Goal: Task Accomplishment & Management: Manage account settings

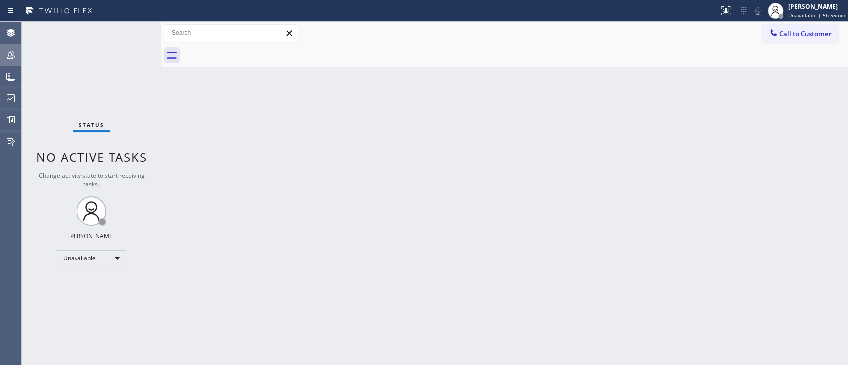
click at [18, 58] on div at bounding box center [11, 55] width 22 height 12
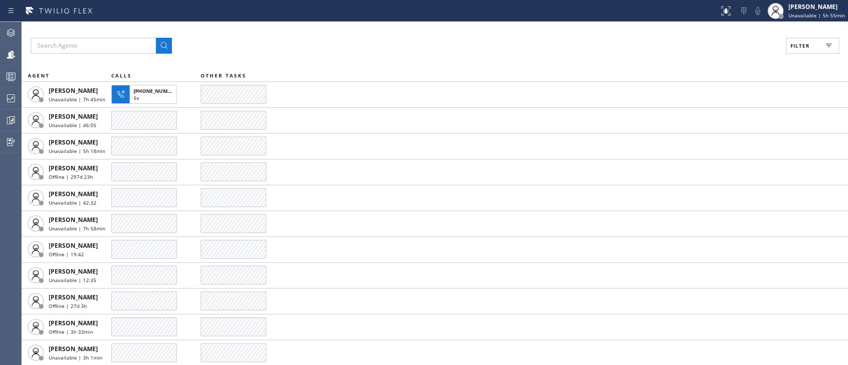
click at [737, 72] on th "OTHER TASKS" at bounding box center [525, 76] width 648 height 12
click at [826, 46] on icon at bounding box center [829, 46] width 12 height 12
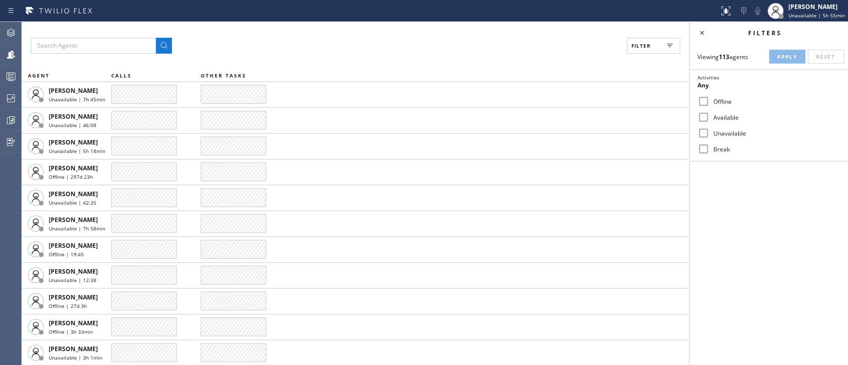
click at [727, 113] on label "Available" at bounding box center [775, 117] width 131 height 8
click at [710, 113] on input "Available" at bounding box center [704, 117] width 12 height 12
checkbox input "true"
click at [783, 54] on span "Apply" at bounding box center [787, 56] width 20 height 7
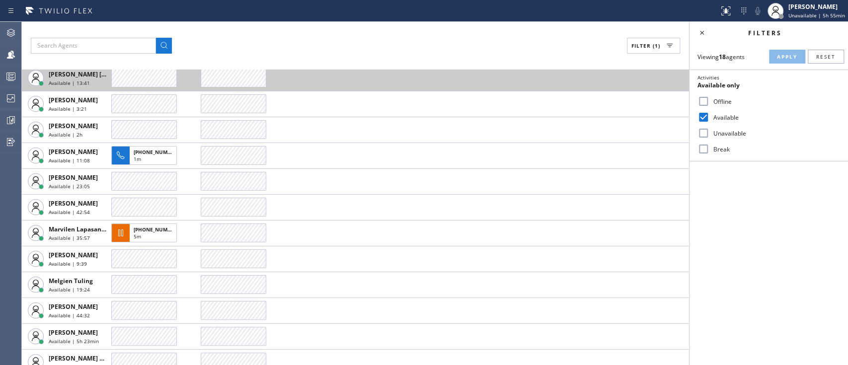
scroll to position [181, 0]
